Goal: Ask a question: Seek information or help from site administrators or community

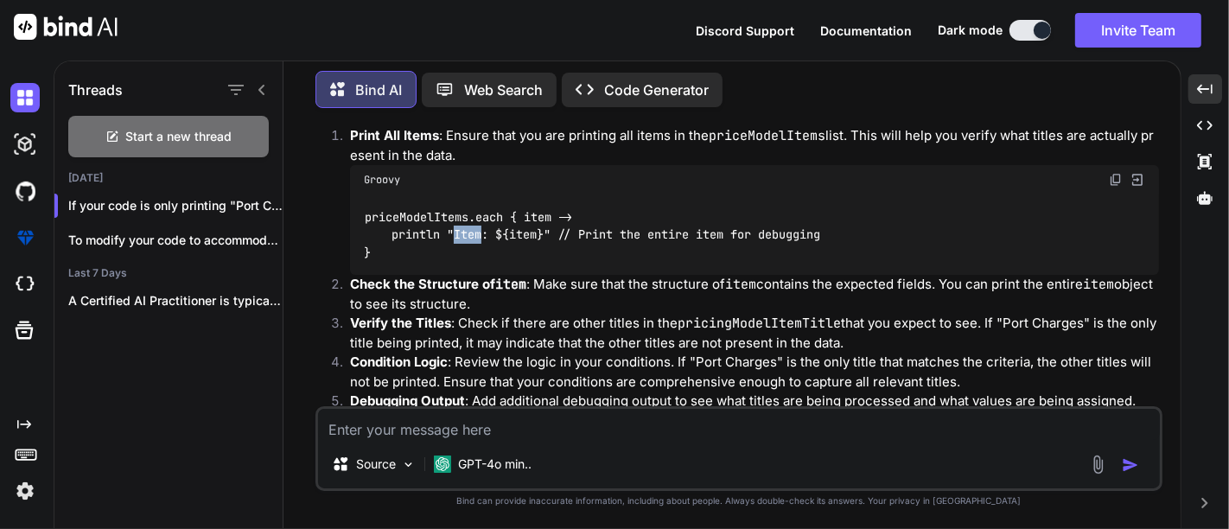
scroll to position [11445, 0]
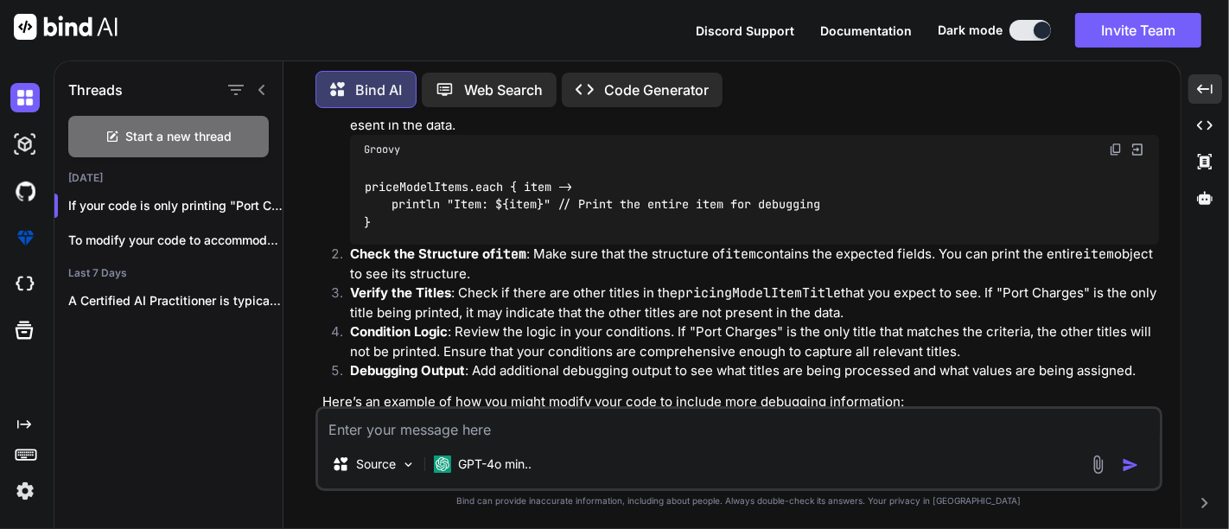
click at [577, 46] on code "priceModelItems" at bounding box center [552, 37] width 117 height 17
copy p "priceModelItems"
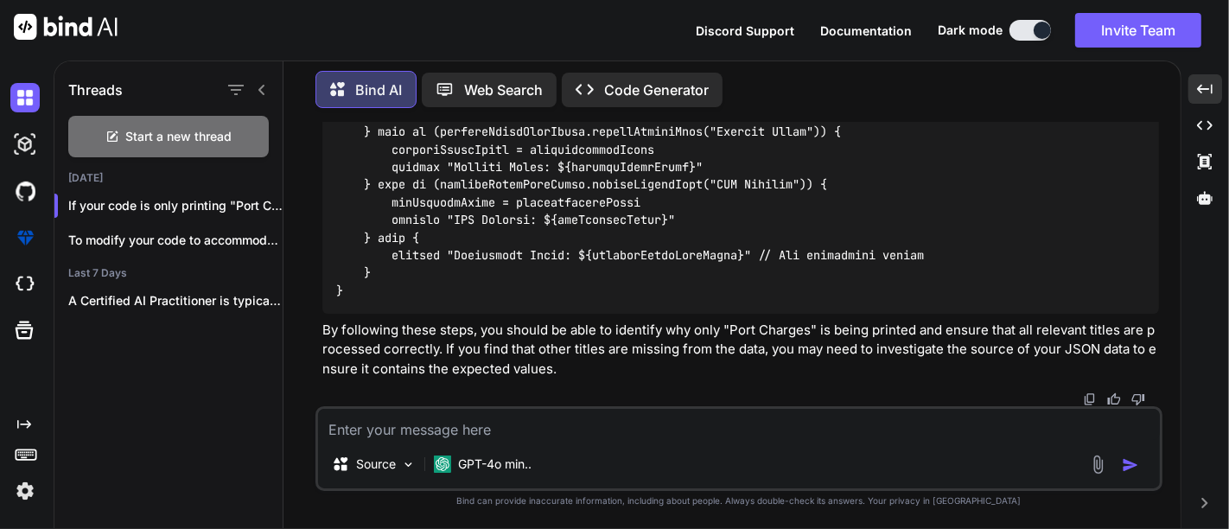
click at [383, 413] on textarea at bounding box center [739, 424] width 842 height 31
paste textarea "No signature of method: java.util.ArrayList.equalsIgnoreCase() is applicable fo…"
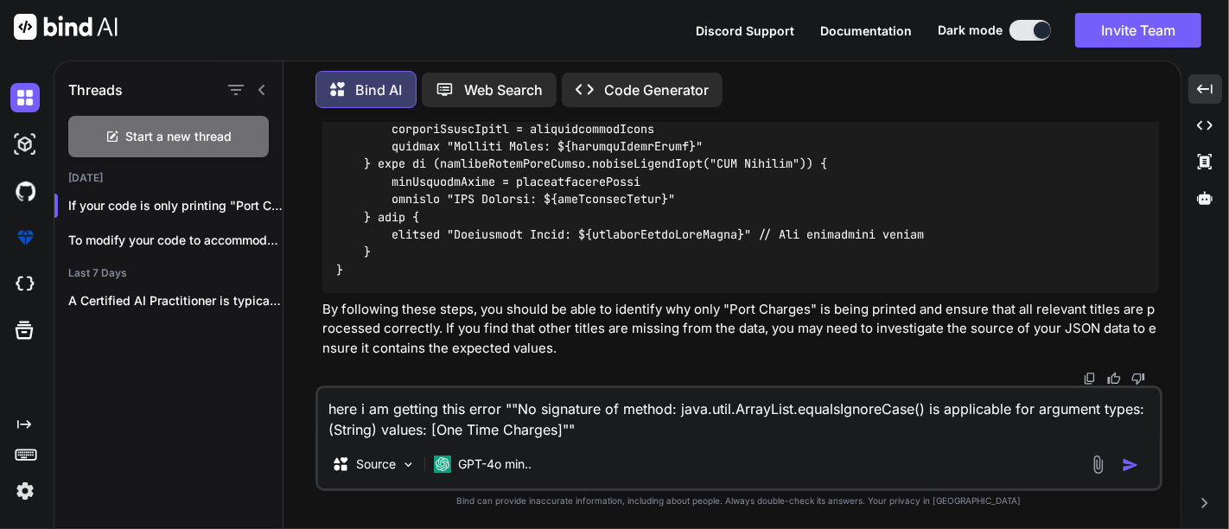
click at [587, 431] on textarea "here i am getting this error ""No signature of method: java.util.ArrayList.equa…" at bounding box center [739, 414] width 842 height 52
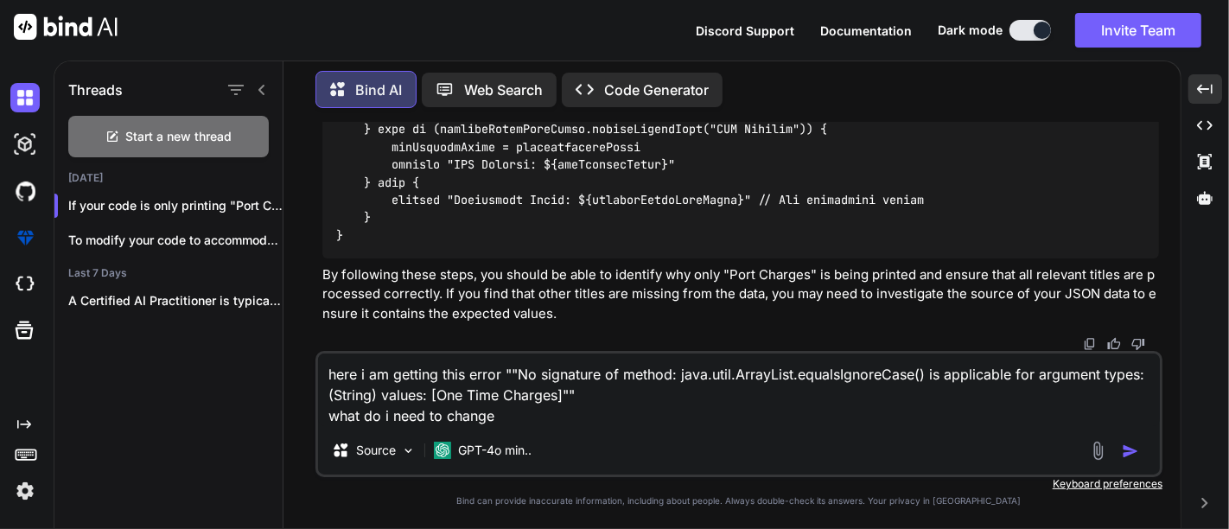
type textarea "here i am getting this error ""No signature of method: java.util.ArrayList.equa…"
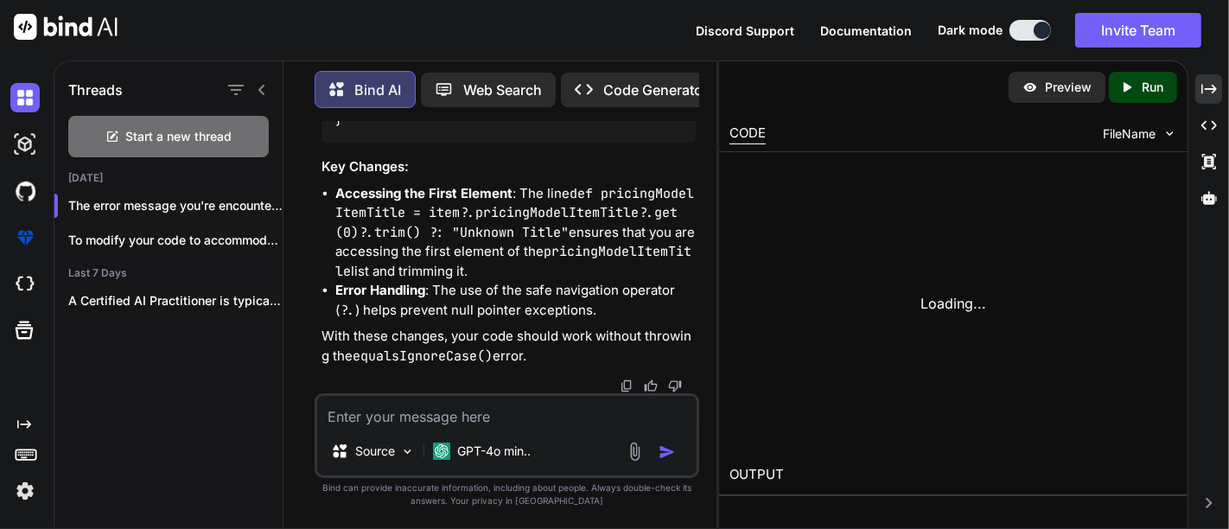
scroll to position [24585, 0]
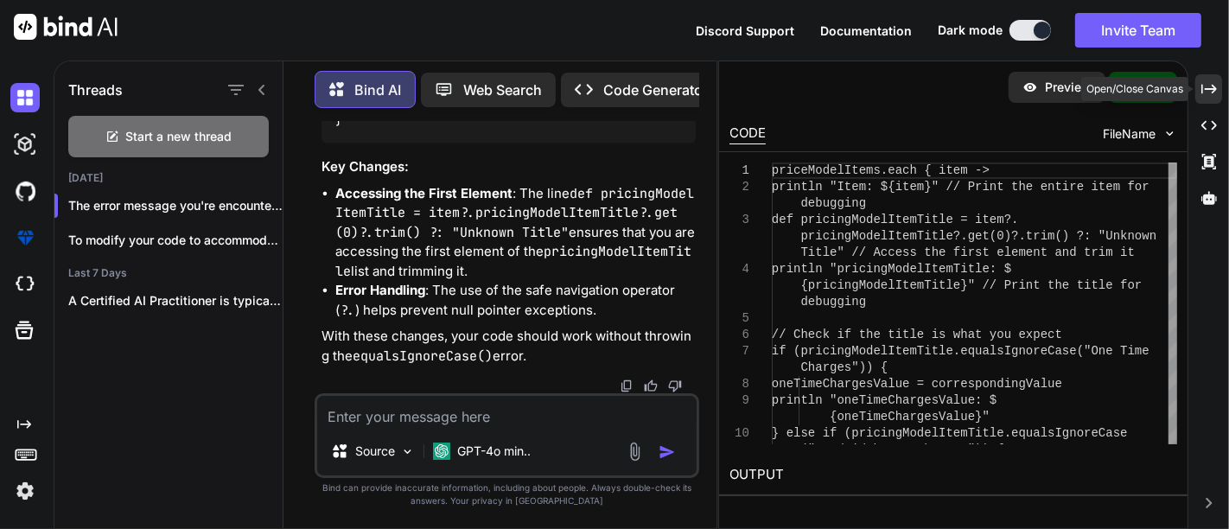
click at [1210, 87] on icon "Created with Pixso." at bounding box center [1210, 89] width 16 height 16
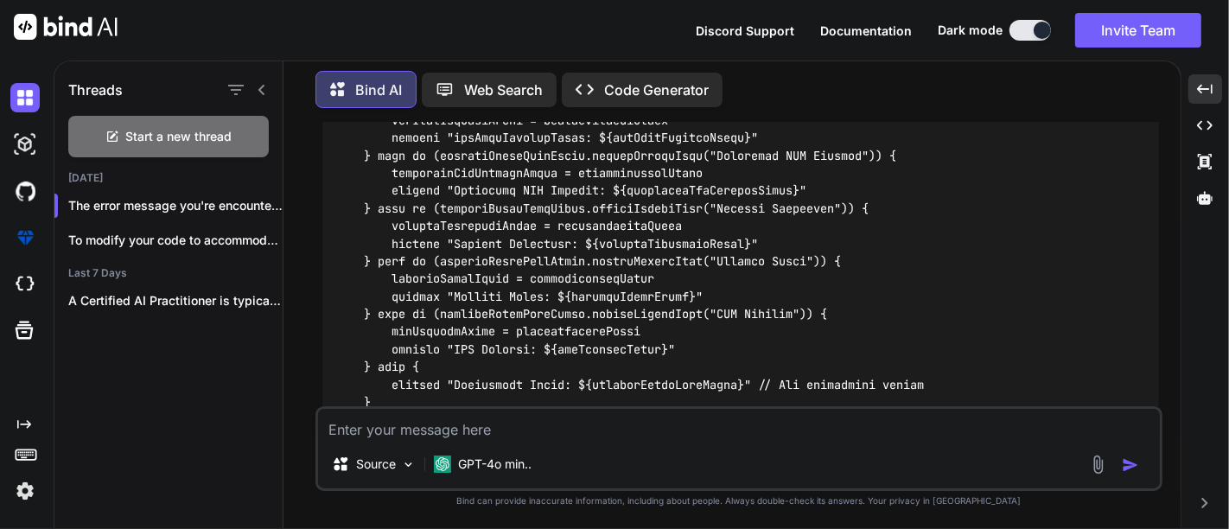
scroll to position [12864, 0]
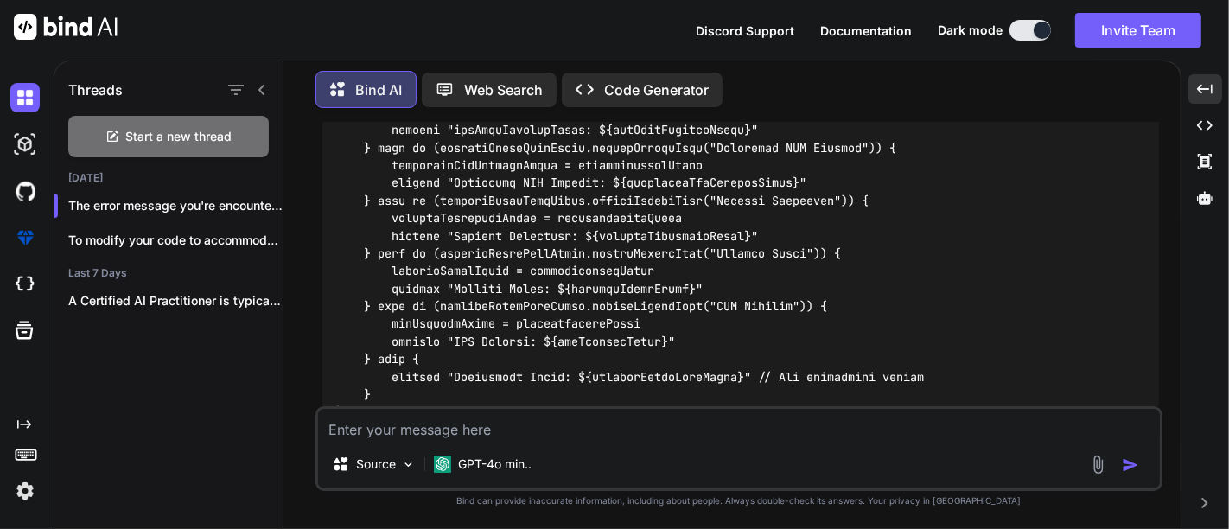
drag, startPoint x: 563, startPoint y: 181, endPoint x: 996, endPoint y: 178, distance: 433.1
click at [996, 178] on code at bounding box center [733, 192] width 795 height 458
copy code "item?.pricingModelItemTitle?.get(0)?.trim() ?: "Unknown Title""
click at [724, 260] on code at bounding box center [733, 192] width 795 height 458
click at [373, 207] on code at bounding box center [733, 192] width 795 height 458
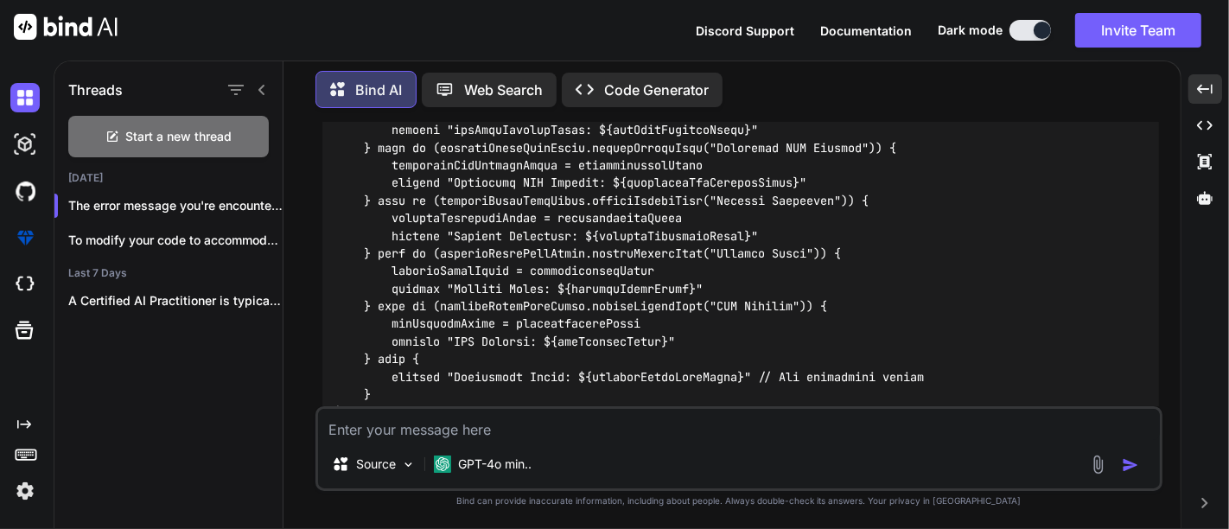
click at [373, 207] on code at bounding box center [733, 192] width 795 height 458
click at [768, 211] on code at bounding box center [733, 192] width 795 height 458
copy code "println "pricingModelItemTitle: ${pricingModelItemTitle}""
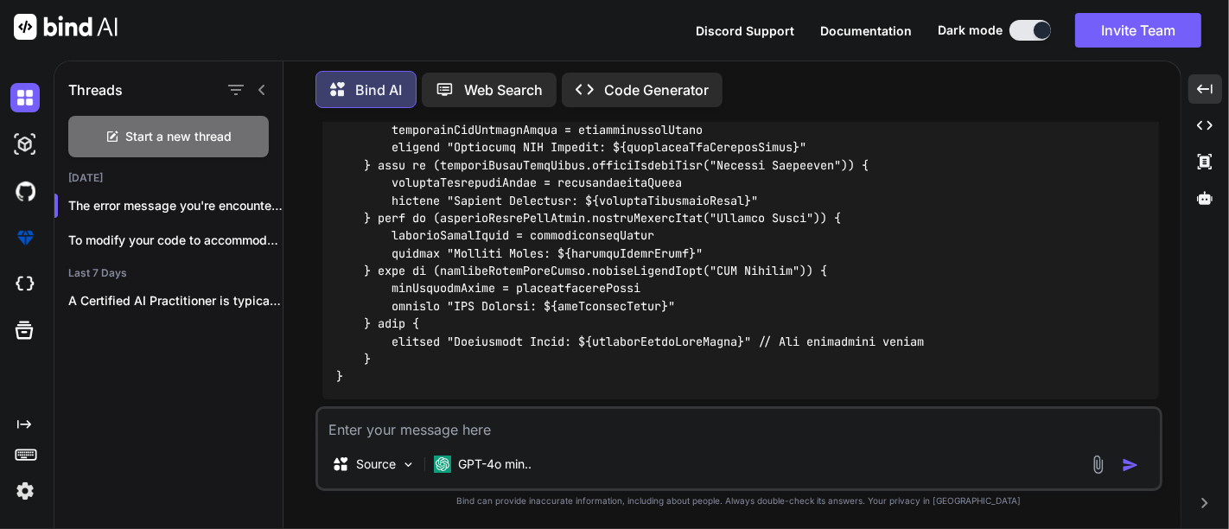
scroll to position [12900, 0]
click at [417, 271] on code at bounding box center [733, 156] width 795 height 458
copy code "println "oneTimeChargesValue: ${oneTimeChargesValue}""
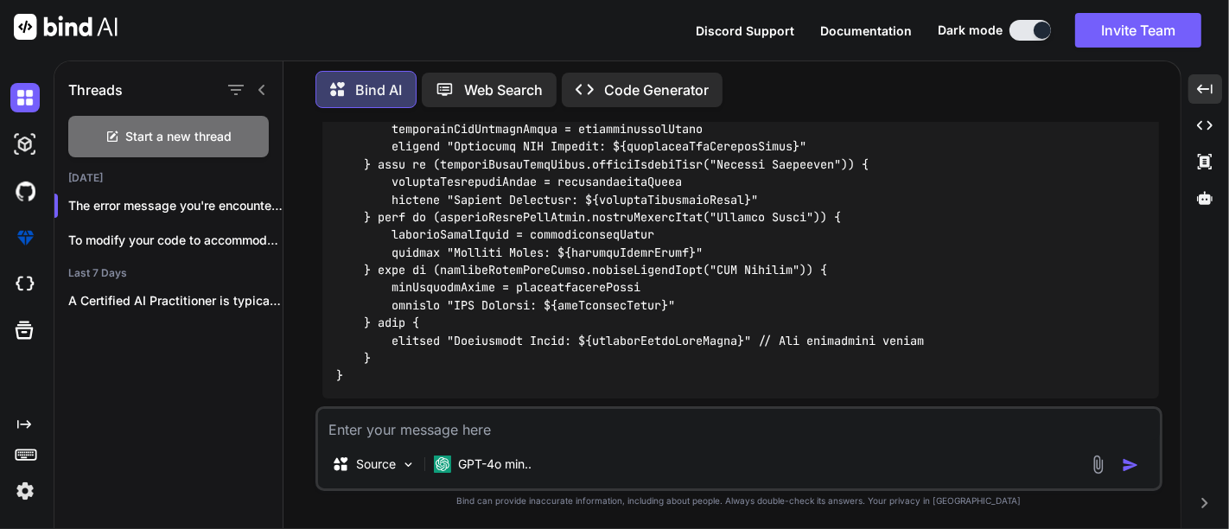
click at [474, 430] on textarea at bounding box center [739, 424] width 842 height 31
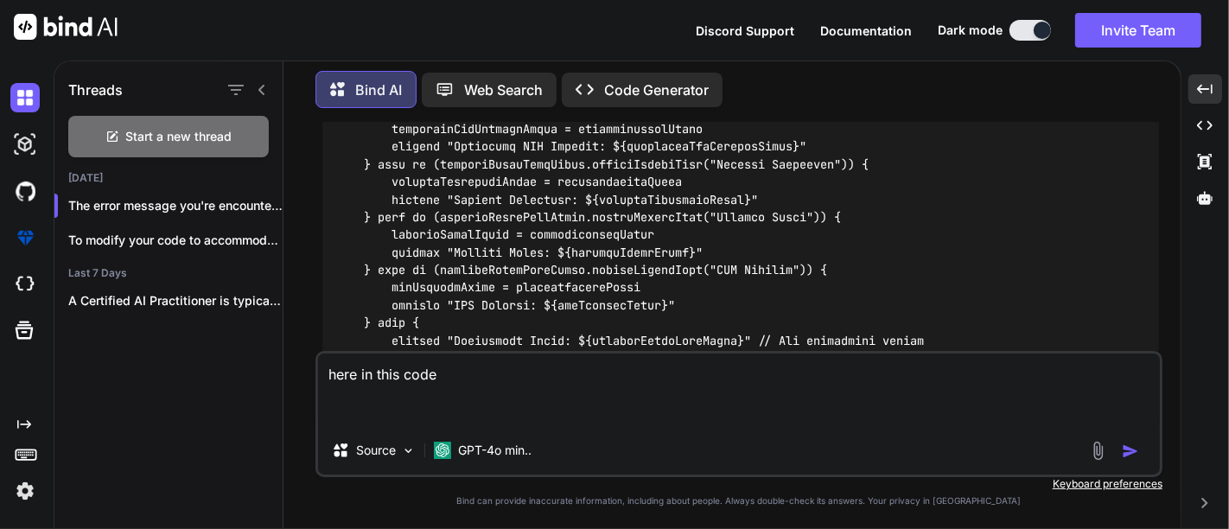
paste textarea "if (associatedPriceModels) { println "1 condition" associatedPriceModels.each {…"
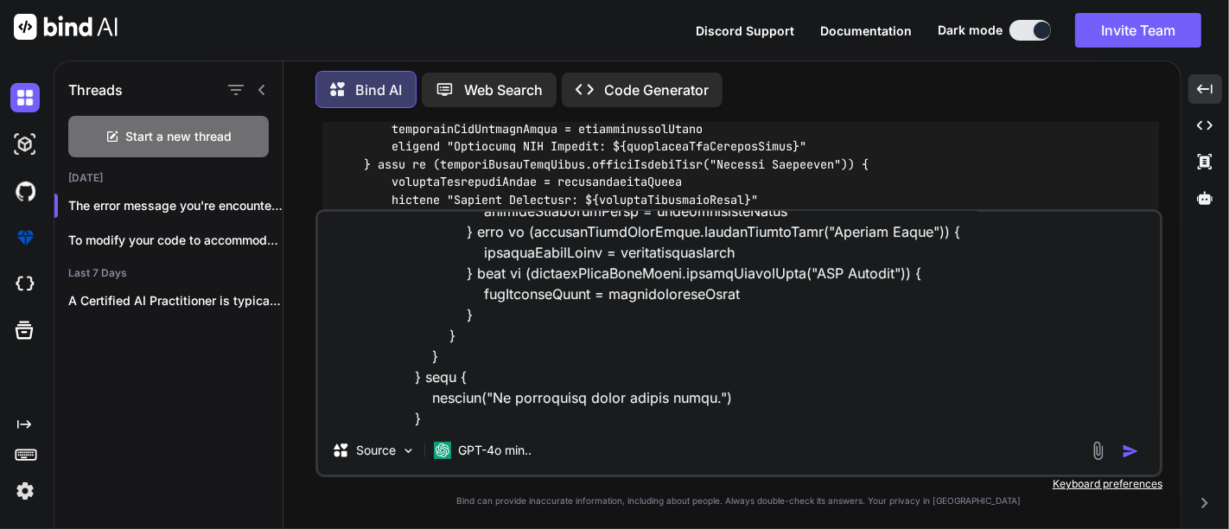
scroll to position [685, 0]
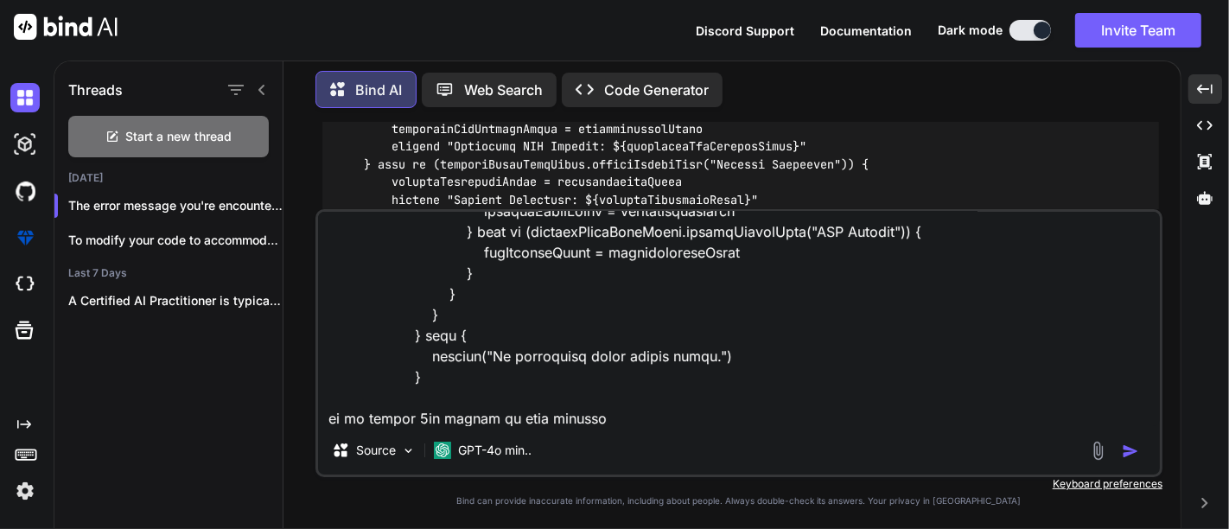
click at [333, 422] on textarea at bounding box center [739, 319] width 842 height 214
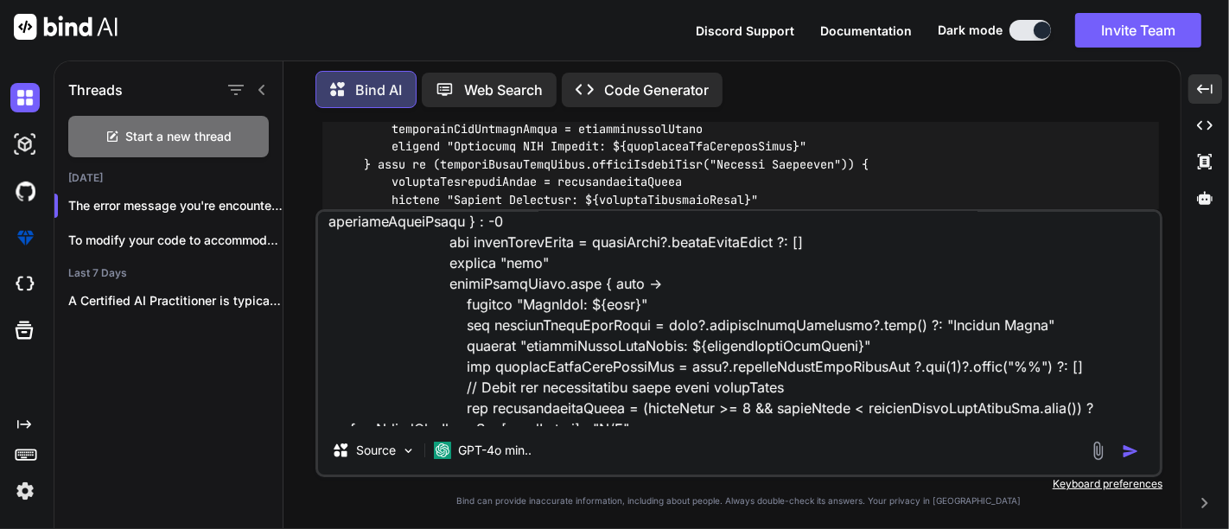
scroll to position [218, 0]
click at [523, 327] on textarea at bounding box center [739, 319] width 842 height 214
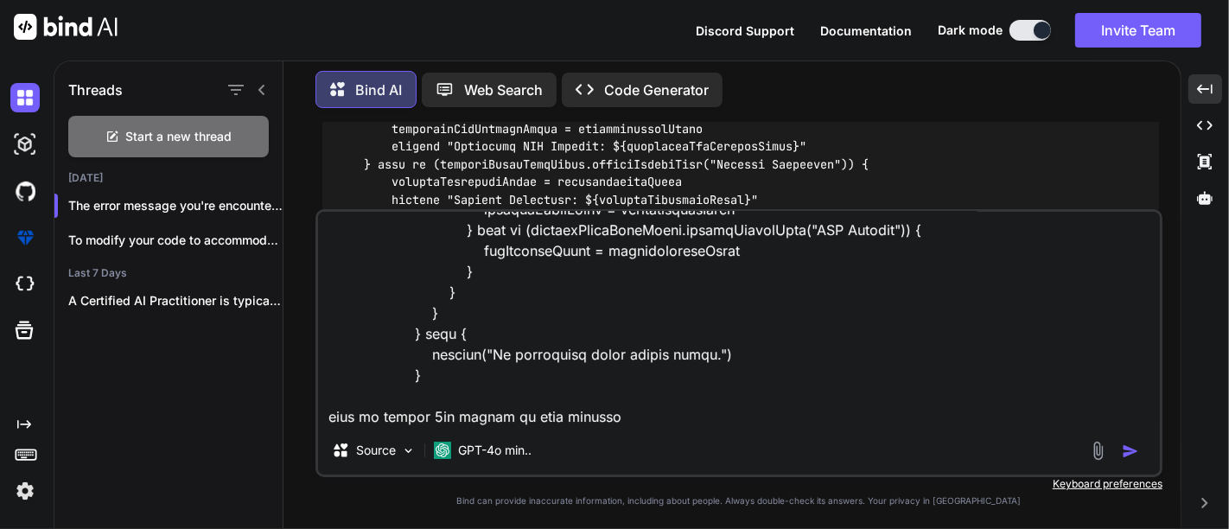
click at [615, 421] on textarea at bounding box center [739, 319] width 842 height 214
click at [506, 418] on textarea at bounding box center [739, 319] width 842 height 214
click at [465, 418] on textarea at bounding box center [739, 319] width 842 height 214
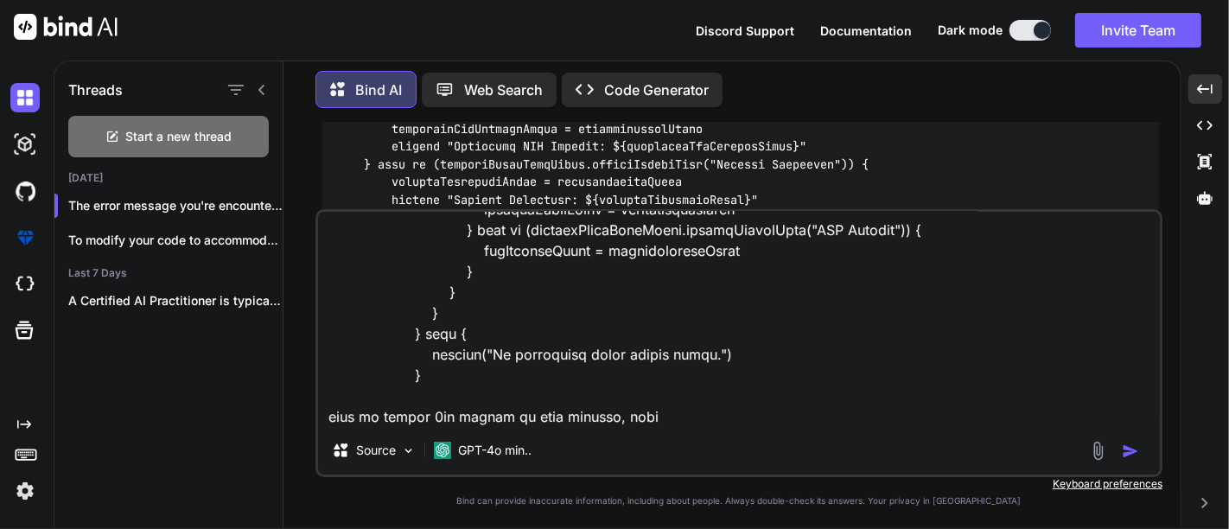
click at [465, 418] on textarea at bounding box center [739, 319] width 842 height 214
paste textarea "pricingModelItemTitle: [Port Charges, Premium SLA Charges, Miscelleneous Charge…"
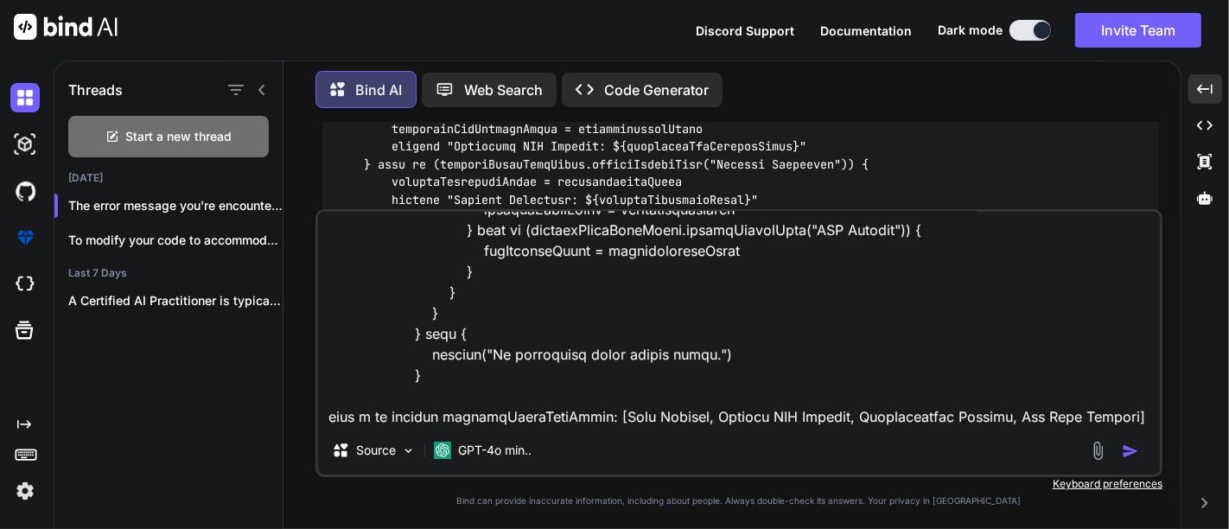
scroll to position [708, 0]
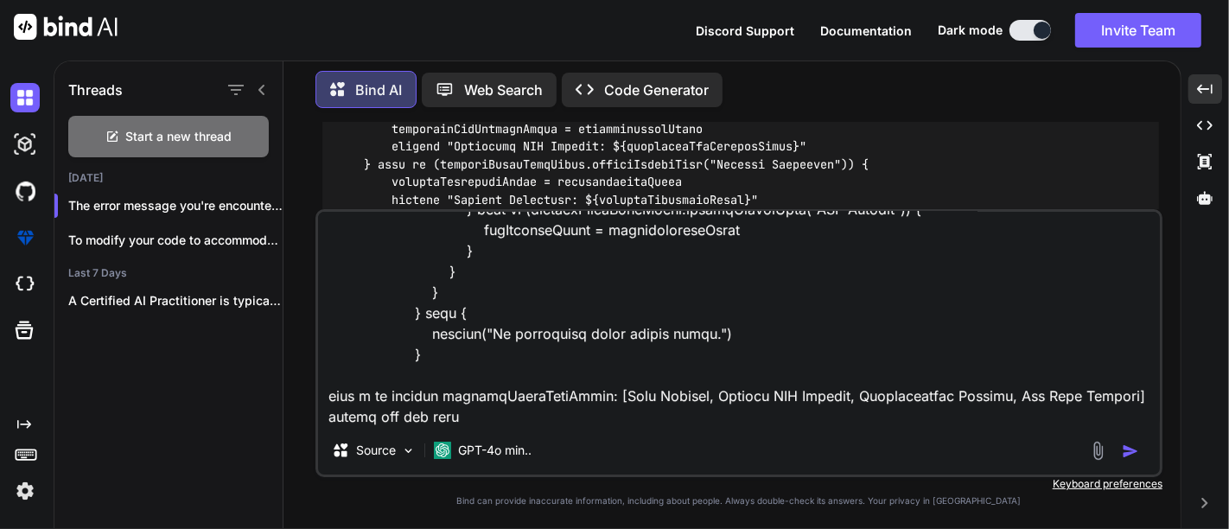
paste textarea "if (pricingModelItemTitle.equalsIgnoreCase("Port Charges")) {"
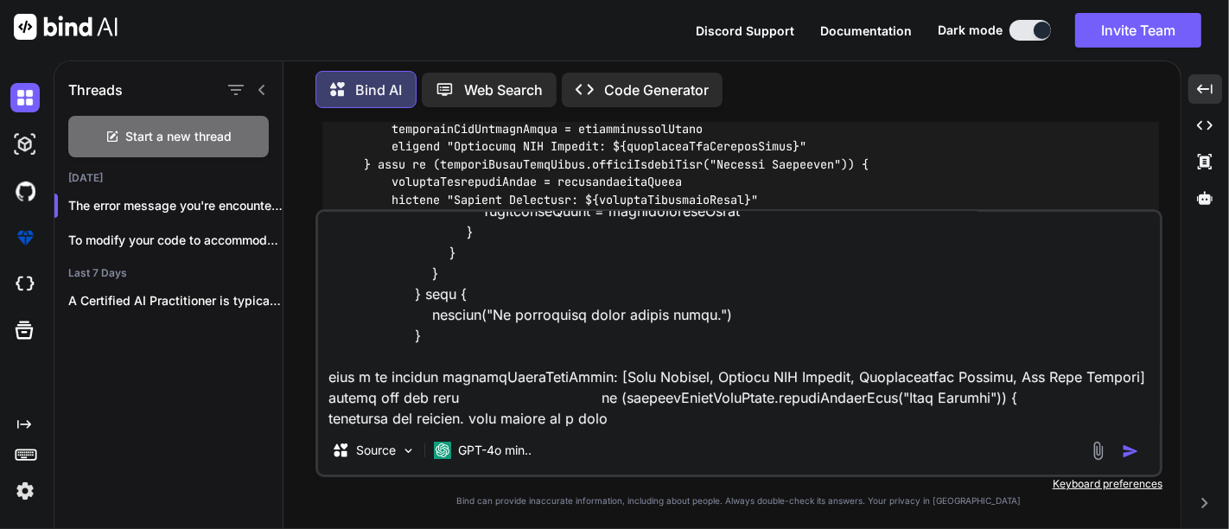
type textarea "here in this code if (associatedPriceModels) { println "1 condition" associated…"
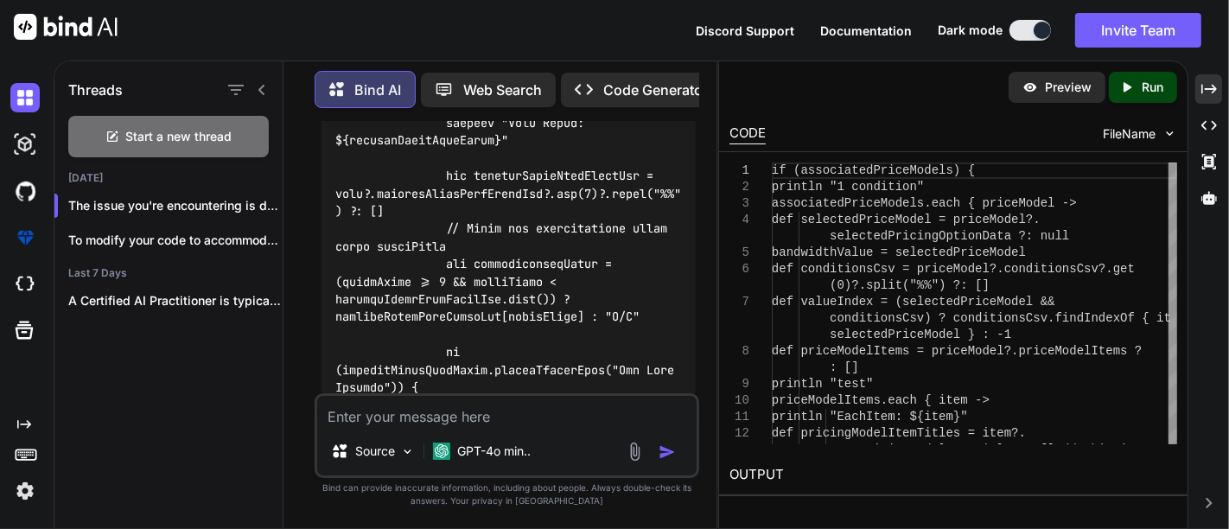
scroll to position [26341, 0]
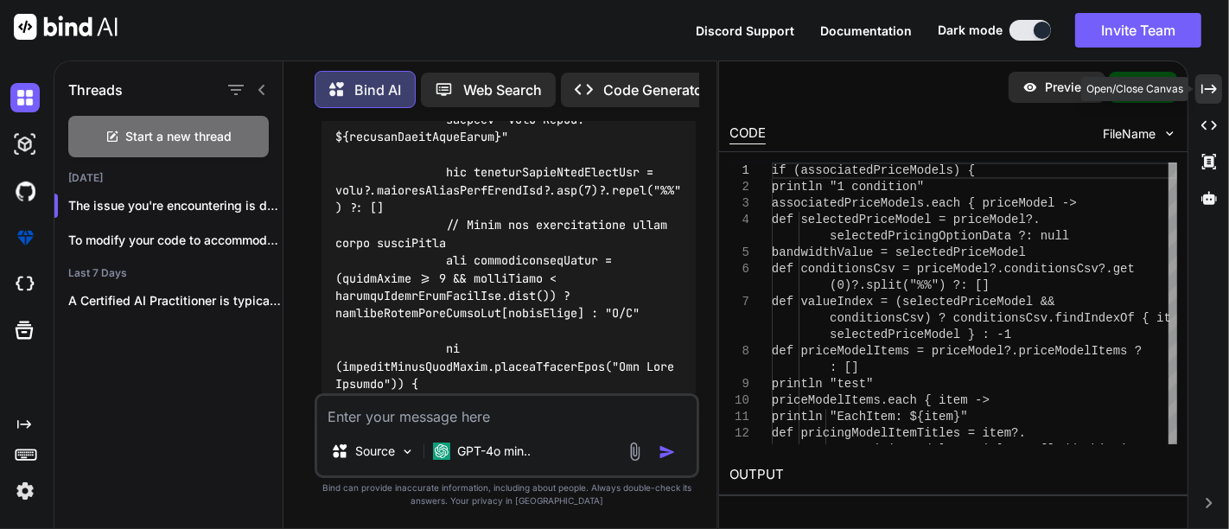
click at [1205, 88] on icon at bounding box center [1210, 89] width 16 height 10
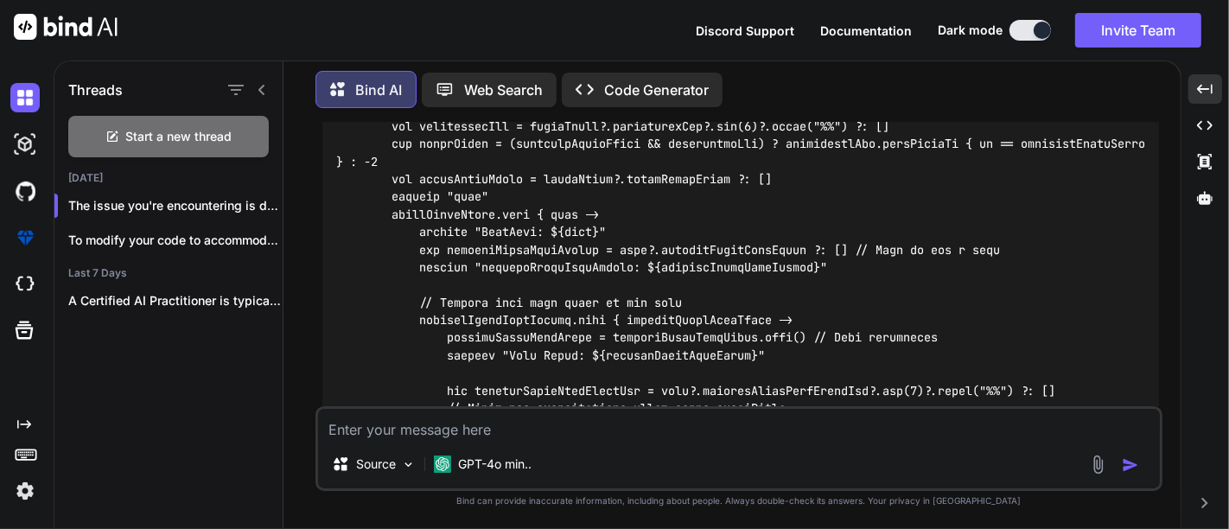
click at [386, 229] on code at bounding box center [744, 443] width 816 height 829
copy code "println "1 condition""
click at [470, 344] on code at bounding box center [744, 443] width 816 height 829
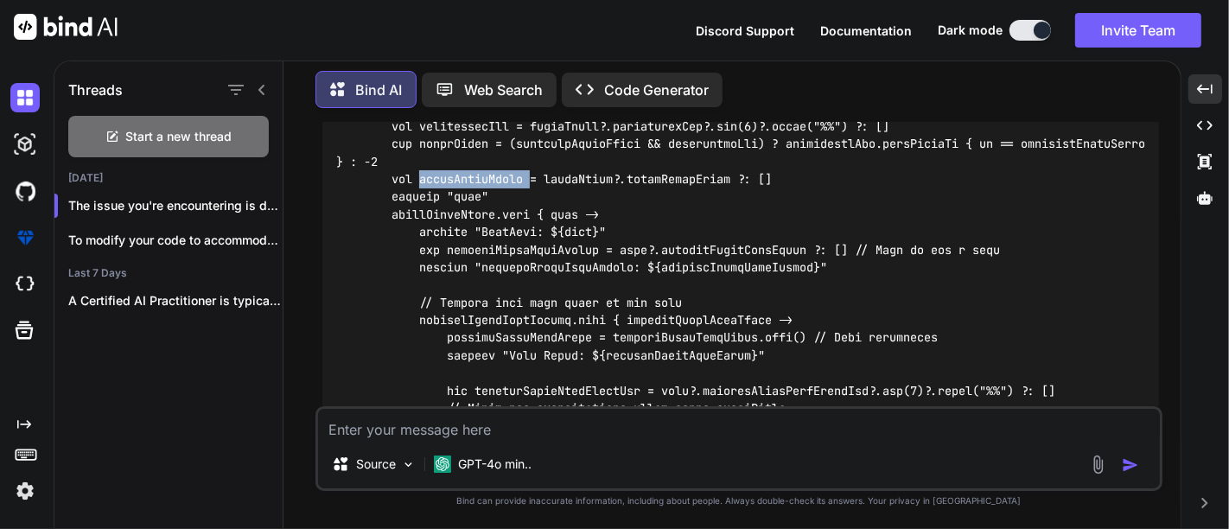
click at [470, 344] on code at bounding box center [744, 443] width 816 height 829
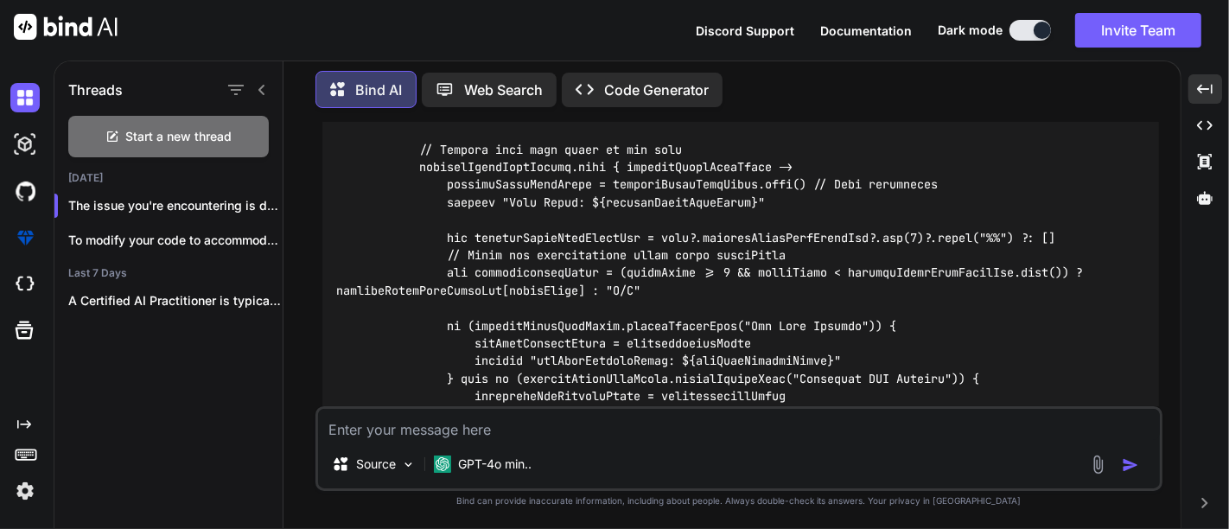
scroll to position [14236, 0]
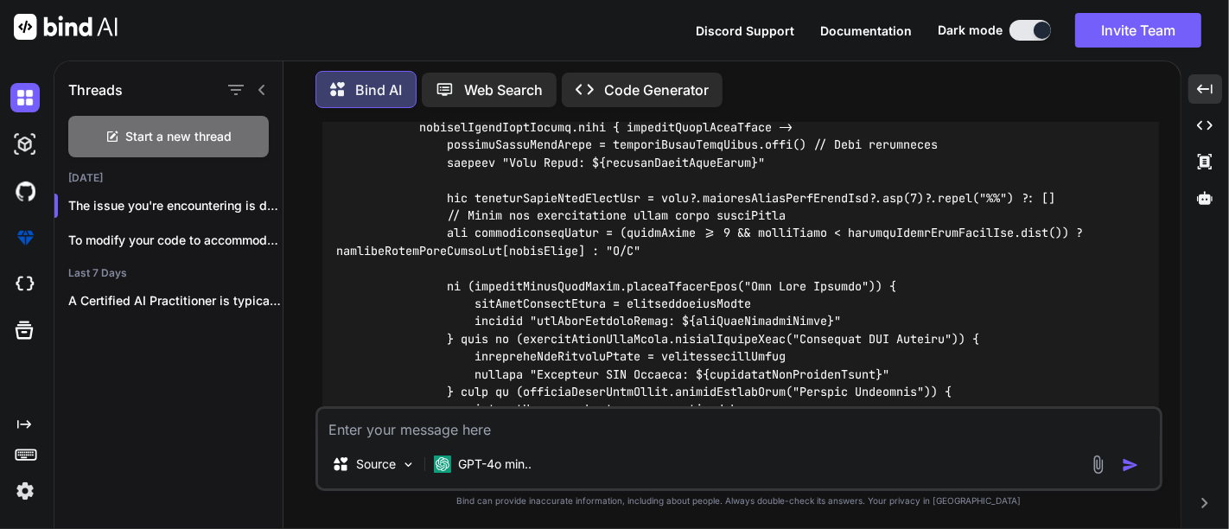
drag, startPoint x: 622, startPoint y: 230, endPoint x: 854, endPoint y: 231, distance: 231.7
click at [854, 231] on code at bounding box center [744, 251] width 816 height 829
copy code "item?.pricingModelItemTitle ?: []"
click at [498, 252] on code at bounding box center [744, 251] width 816 height 829
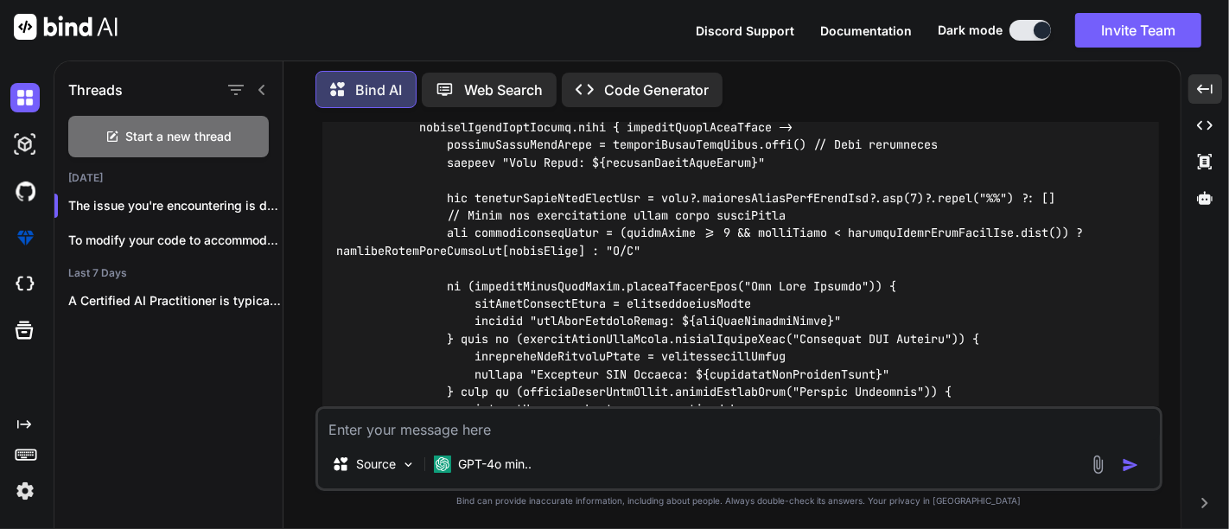
click at [498, 252] on code at bounding box center [744, 251] width 816 height 829
copy code "println "pricingModelItemTitles: ${pricingModelItemTitles}""
click at [545, 247] on code at bounding box center [744, 251] width 816 height 829
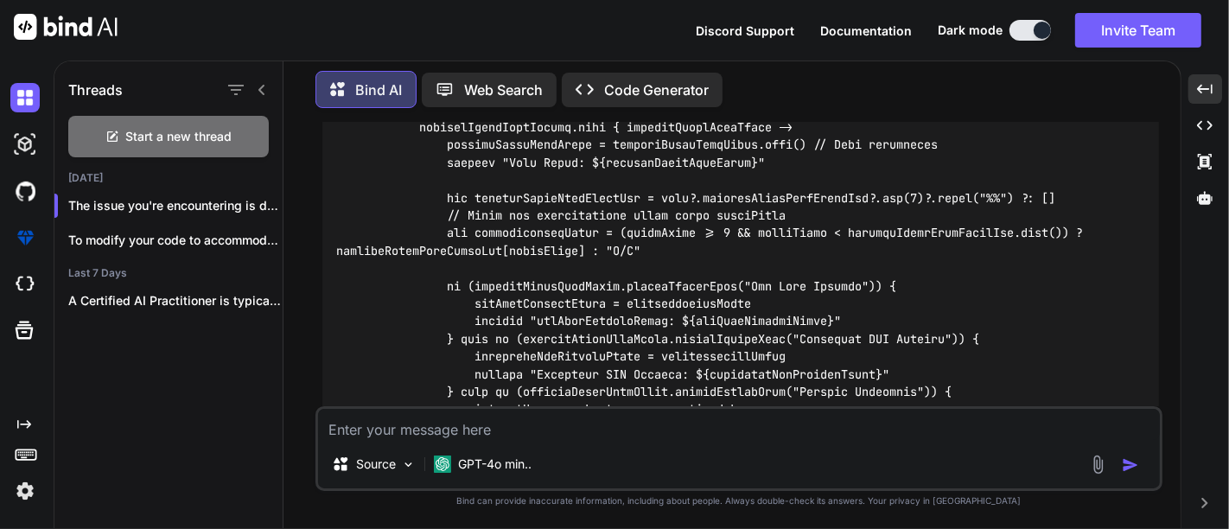
click at [524, 307] on code at bounding box center [744, 251] width 816 height 829
click at [526, 297] on code at bounding box center [744, 251] width 816 height 829
copy code "pricingModelItemTitles"
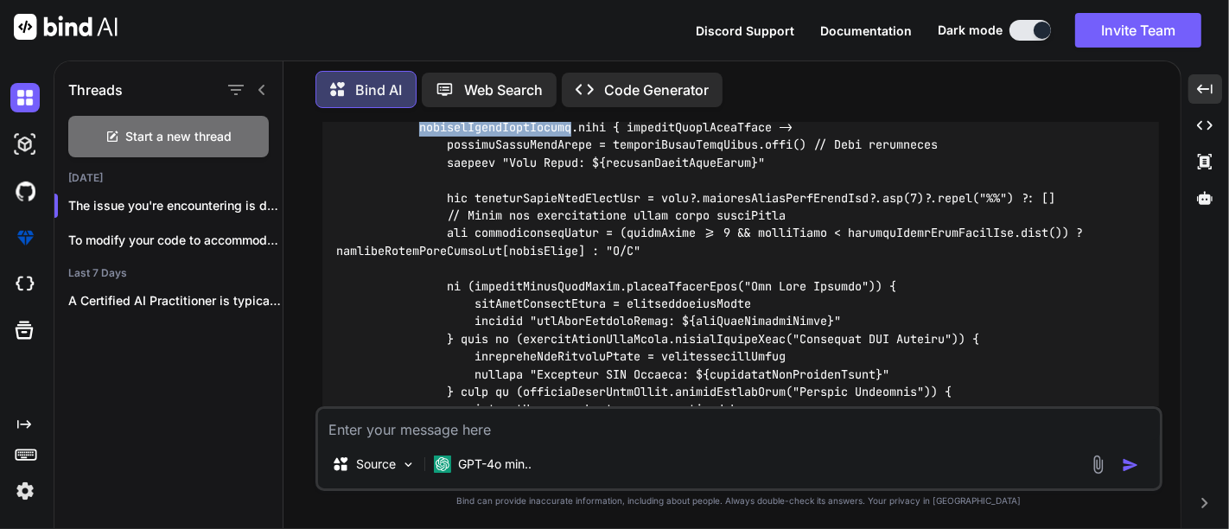
scroll to position [14332, 0]
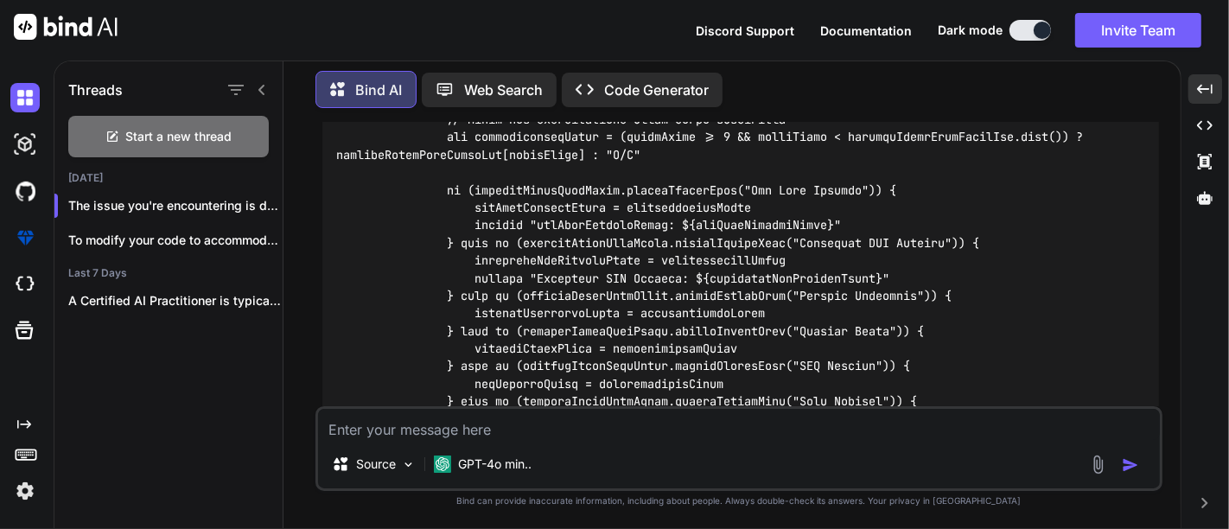
click at [652, 201] on code at bounding box center [744, 155] width 816 height 829
copy code "pricingModelItemTitles.each { pricingModelItemTitle ->"
click at [586, 221] on code at bounding box center [744, 155] width 816 height 829
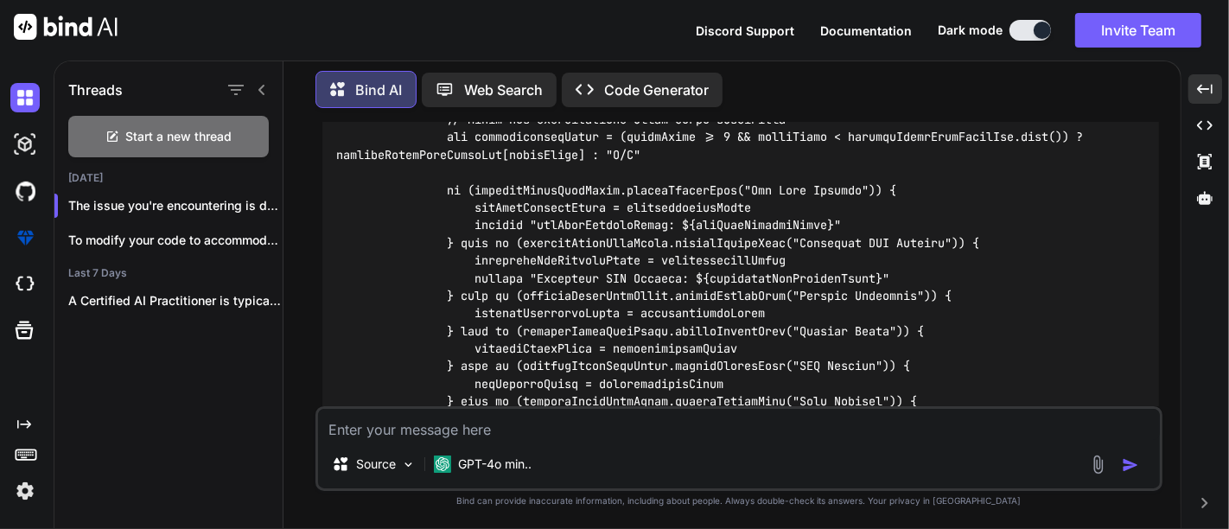
click at [586, 221] on code at bounding box center [744, 155] width 816 height 829
copy code "pricingModelItemTitle = pricingModelItemTitle.trim() // Trim whitespace"
click at [647, 243] on code at bounding box center [744, 155] width 816 height 829
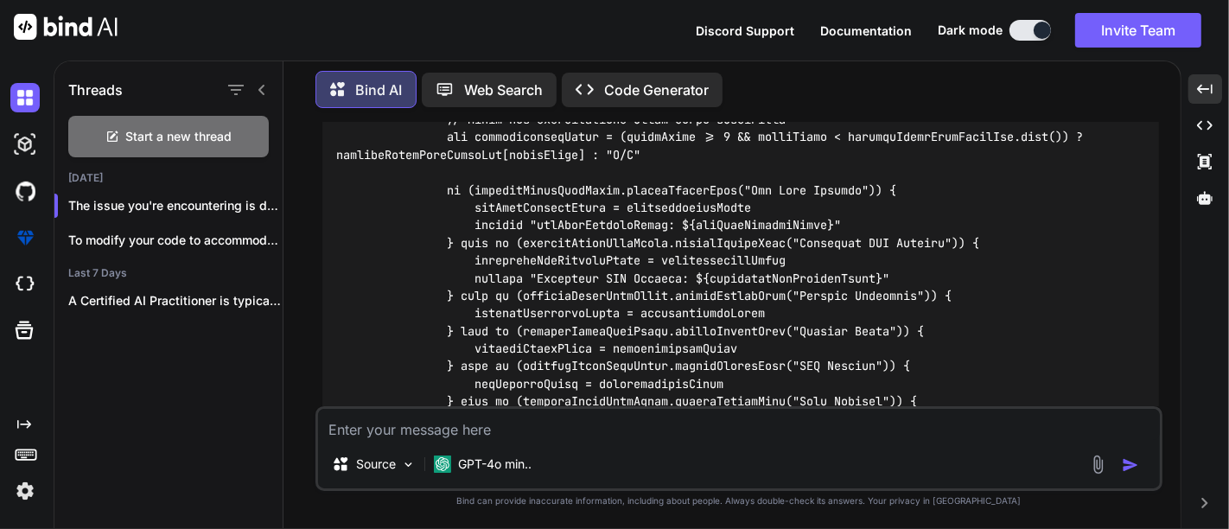
click at [647, 243] on code at bounding box center [744, 155] width 816 height 829
click at [603, 275] on code at bounding box center [744, 155] width 816 height 829
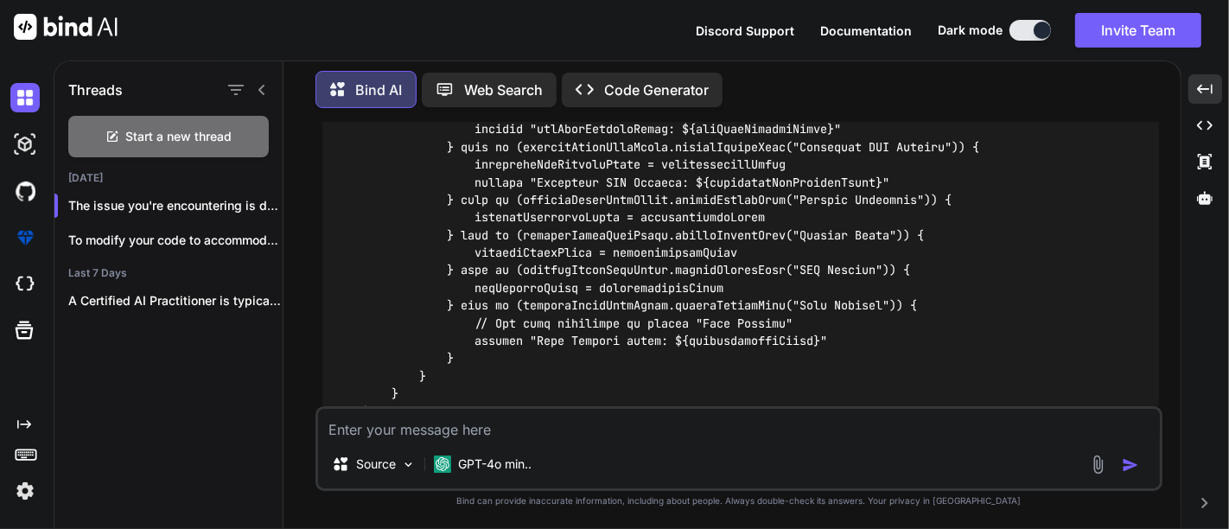
click at [564, 268] on code at bounding box center [744, 59] width 816 height 829
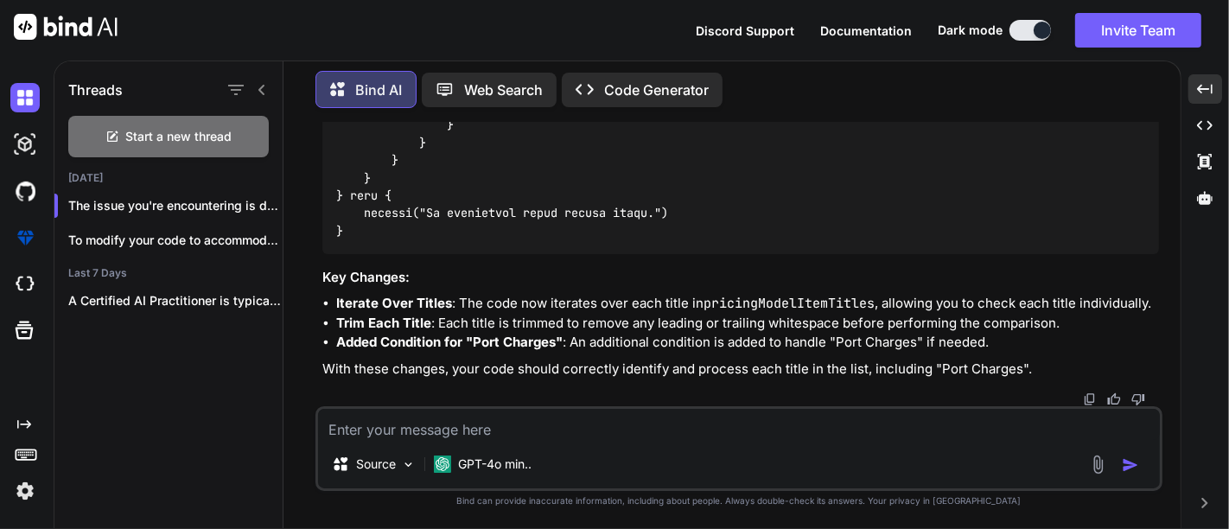
scroll to position [14715, 0]
click at [415, 428] on textarea at bounding box center [739, 424] width 842 height 31
paste textarea "def correspondingValue = (valueIndex >= 0 && valueIndex < pricingModelItemValue…"
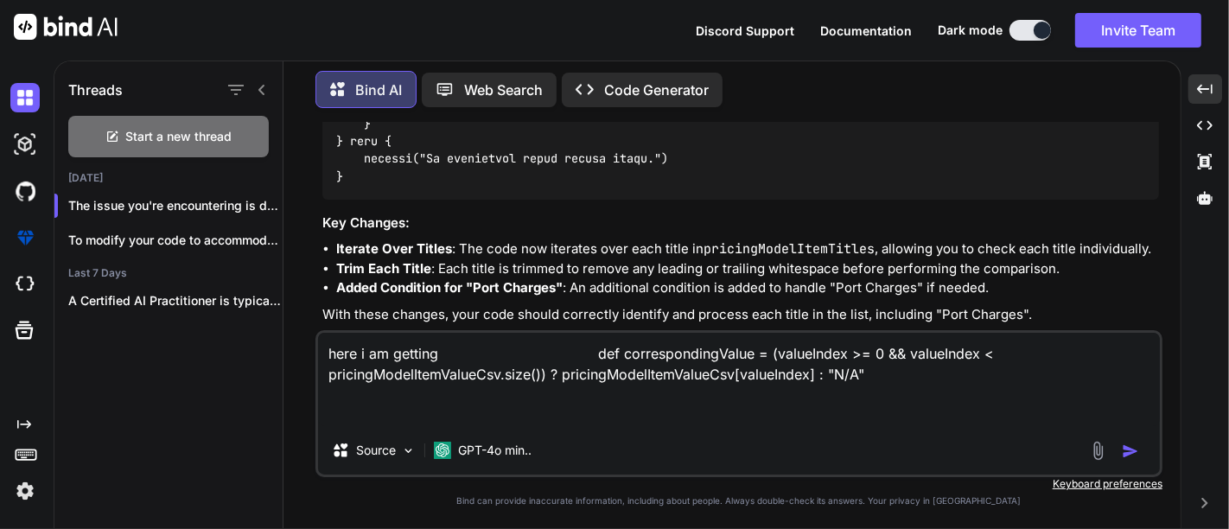
click at [449, 352] on textarea "here i am getting def correspondingValue = (valueIndex >= 0 && valueIndex < pri…" at bounding box center [739, 379] width 842 height 93
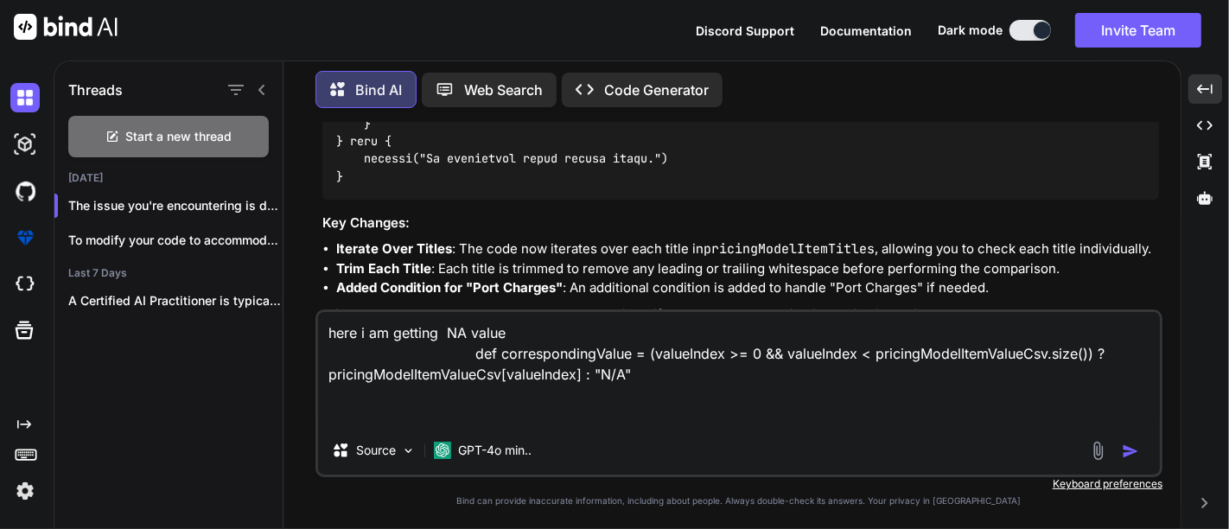
click at [456, 332] on textarea "here i am getting NA value def correspondingValue = (valueIndex >= 0 && valueIn…" at bounding box center [739, 369] width 842 height 114
click at [552, 327] on textarea "here i am getting N/A value def correspondingValue = (valueIndex >= 0 && valueI…" at bounding box center [739, 369] width 842 height 114
type textarea "here i am getting N/A . what is issue? def correspondingValue = (valueIndex >= …"
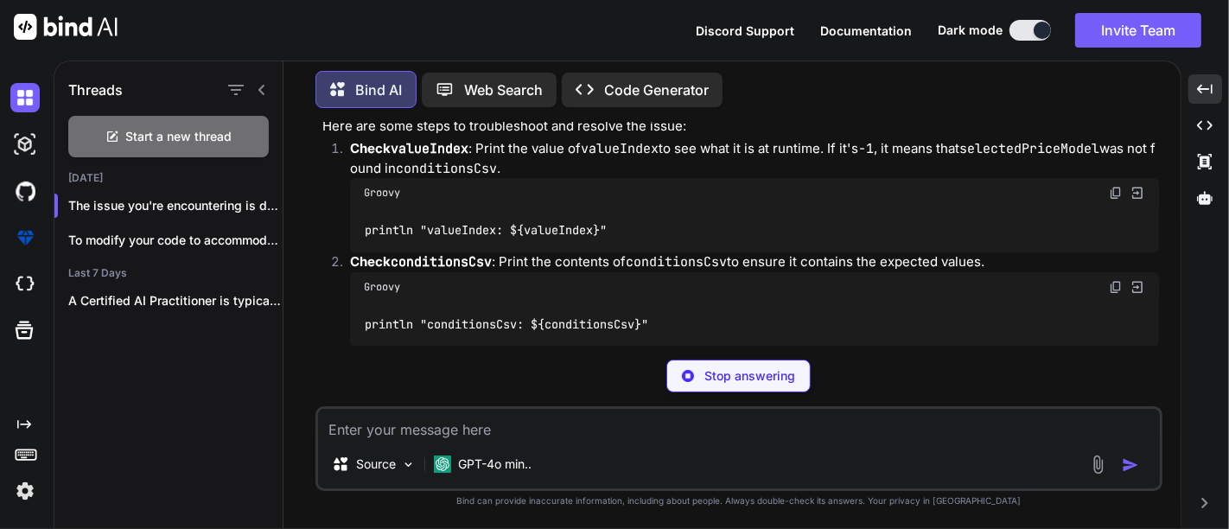
scroll to position [15224, 0]
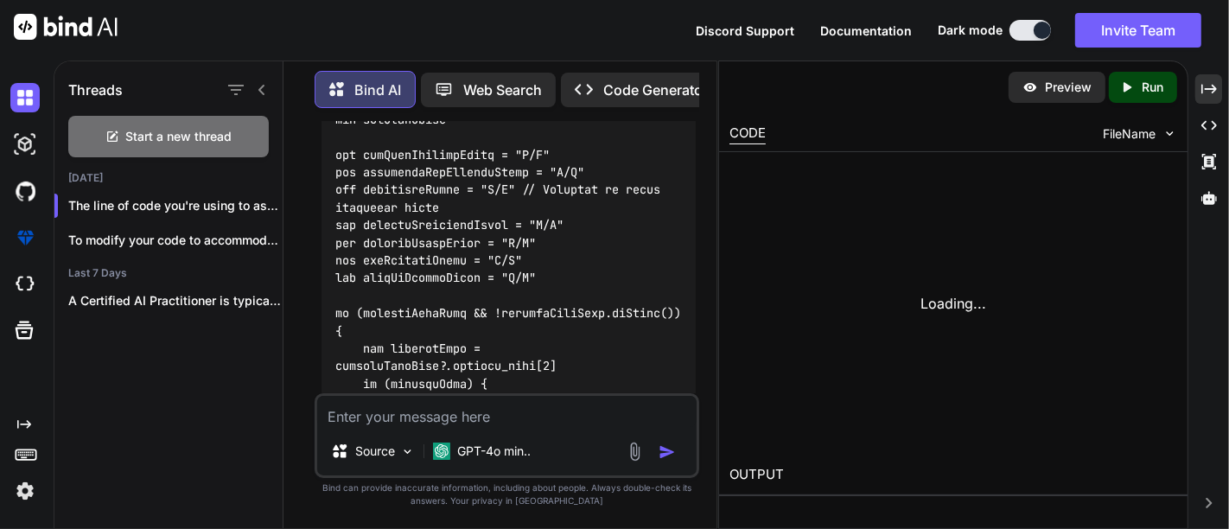
click at [1112, 163] on div "Loading..." at bounding box center [954, 304] width 448 height 282
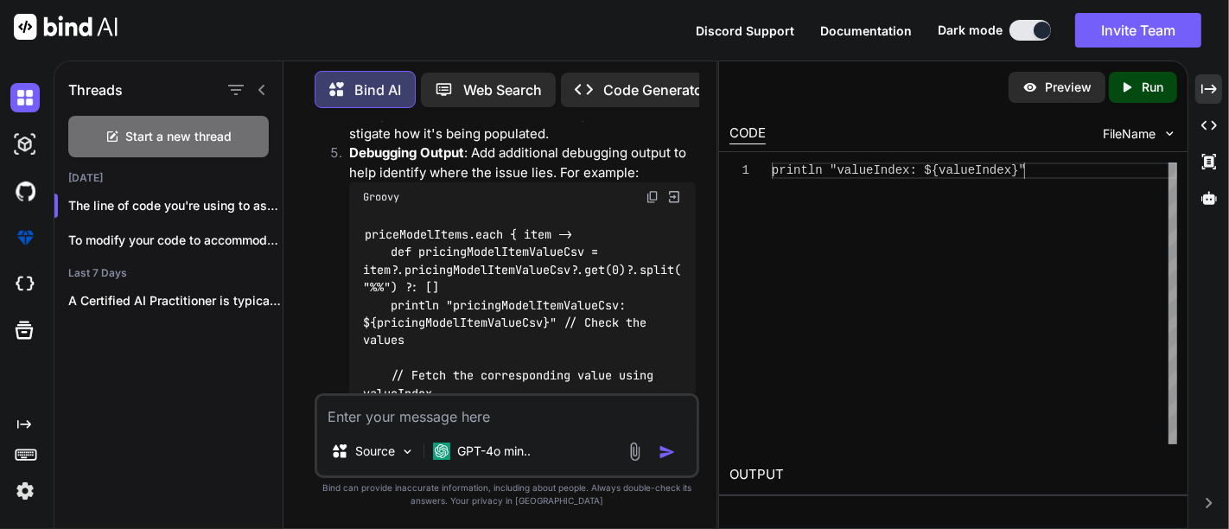
click at [1112, 163] on div "println "valueIndex: ${valueIndex}"" at bounding box center [974, 304] width 405 height 282
click at [1211, 97] on div "Created with Pixso." at bounding box center [1209, 88] width 27 height 29
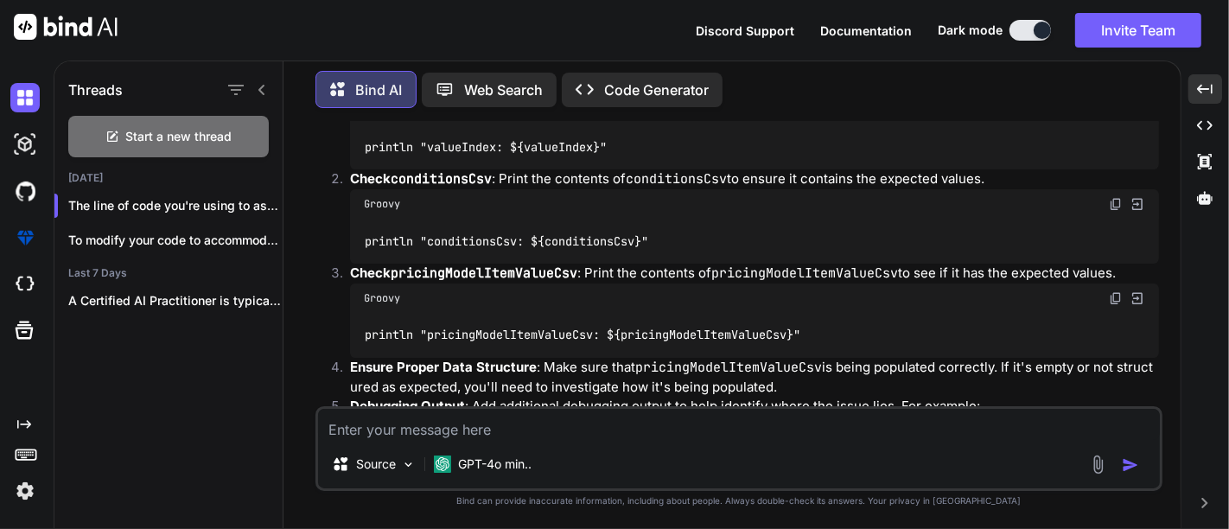
drag, startPoint x: 951, startPoint y: 149, endPoint x: 1133, endPoint y: 149, distance: 182.4
click at [1202, 90] on icon "Created with Pixso." at bounding box center [1205, 89] width 16 height 16
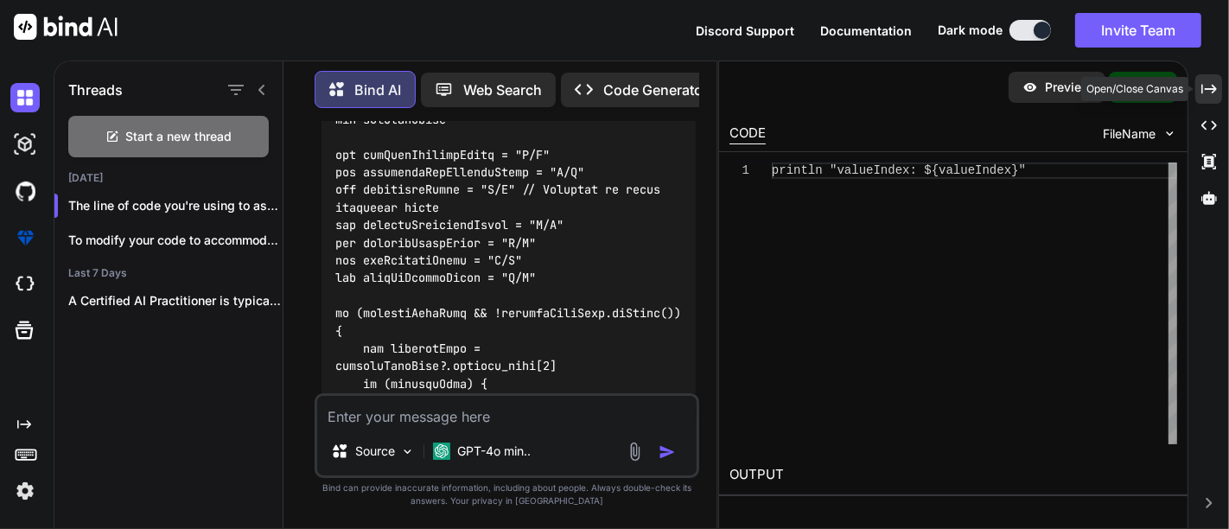
scroll to position [28343, 0]
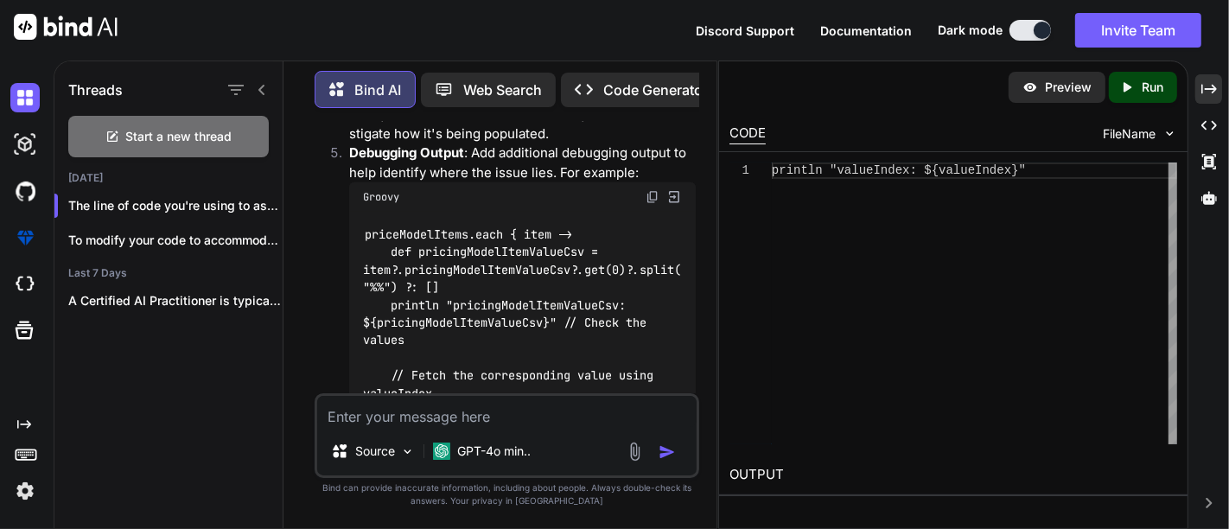
click at [906, 177] on div "println "valueIndex: ${valueIndex}"" at bounding box center [974, 304] width 405 height 282
type textarea "println "valueIndex: ${valueIndex}""
click at [906, 177] on div "println "valueIndex: ${valueIndex}"" at bounding box center [974, 304] width 405 height 282
click at [1213, 80] on div "Created with Pixso." at bounding box center [1209, 88] width 27 height 29
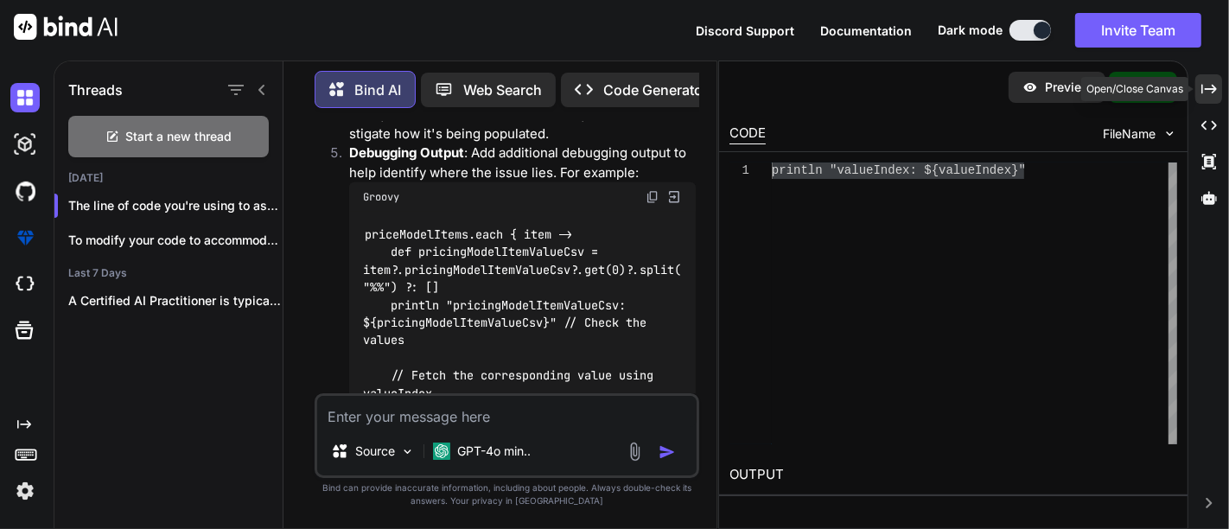
scroll to position [15224, 0]
